Goal: Task Accomplishment & Management: Manage account settings

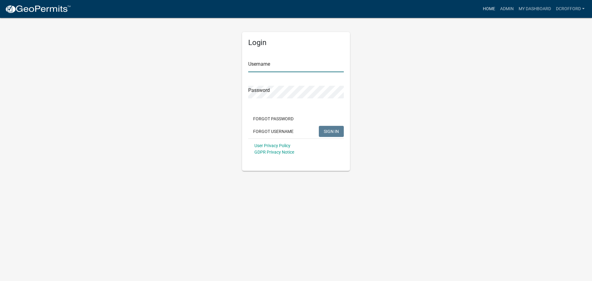
type input "dcrofford"
click at [491, 7] on link "Home" at bounding box center [489, 9] width 17 height 12
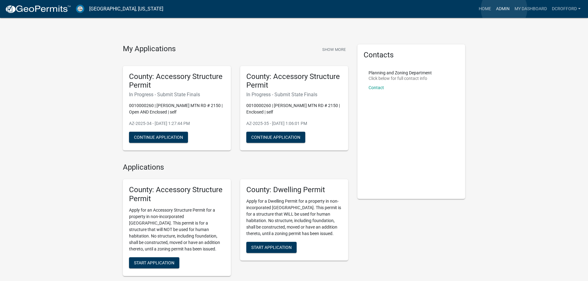
click at [504, 9] on link "Admin" at bounding box center [502, 9] width 19 height 12
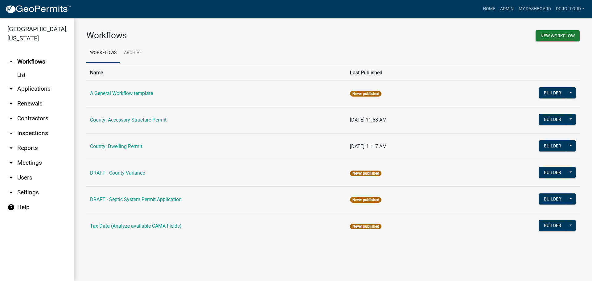
click at [48, 89] on link "arrow_drop_down Applications" at bounding box center [37, 88] width 74 height 15
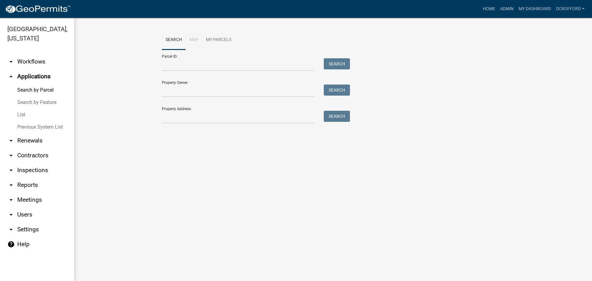
click at [24, 111] on link "List" at bounding box center [37, 115] width 74 height 12
